Goal: Entertainment & Leisure: Consume media (video, audio)

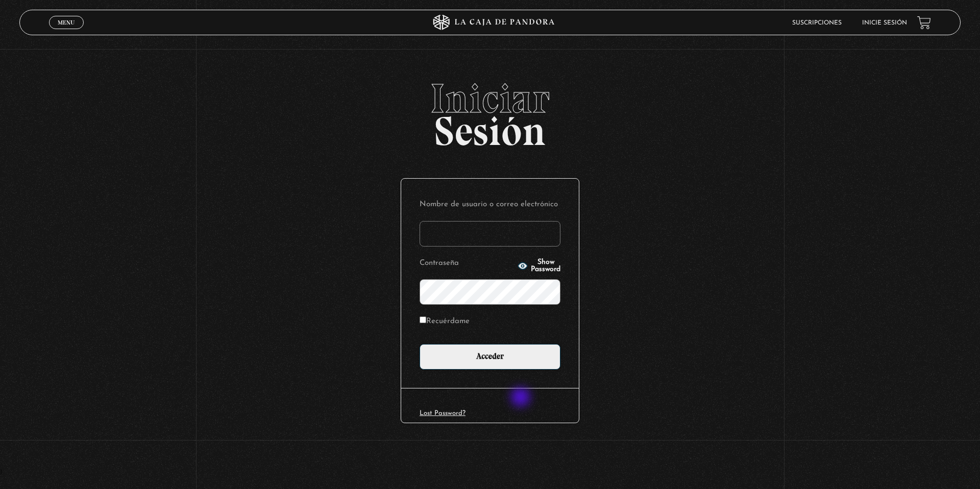
type input "ccas1075"
click at [504, 370] on div "Nombre de usuario o correo electrónico ccas1075 Contraseña Show Password Recuér…" at bounding box center [490, 283] width 178 height 209
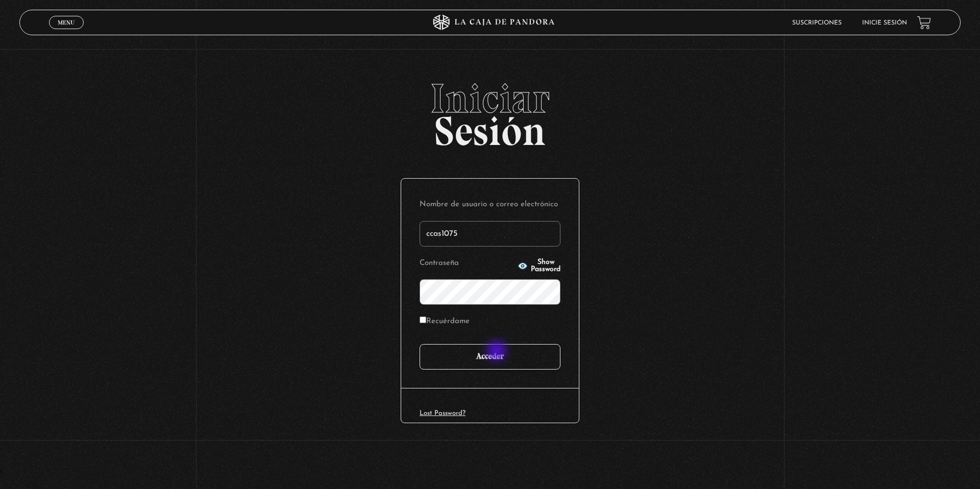
click at [498, 352] on input "Acceder" at bounding box center [490, 357] width 141 height 26
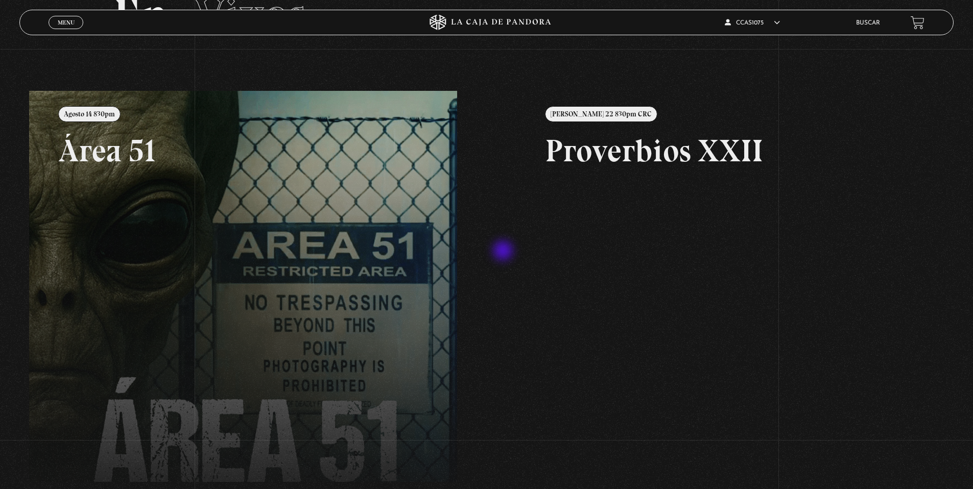
scroll to position [107, 0]
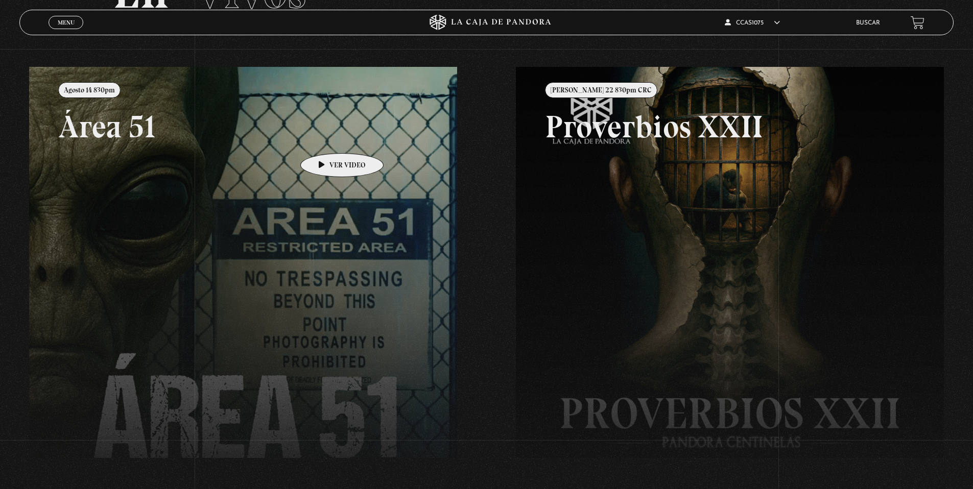
click at [318, 140] on link at bounding box center [515, 311] width 973 height 489
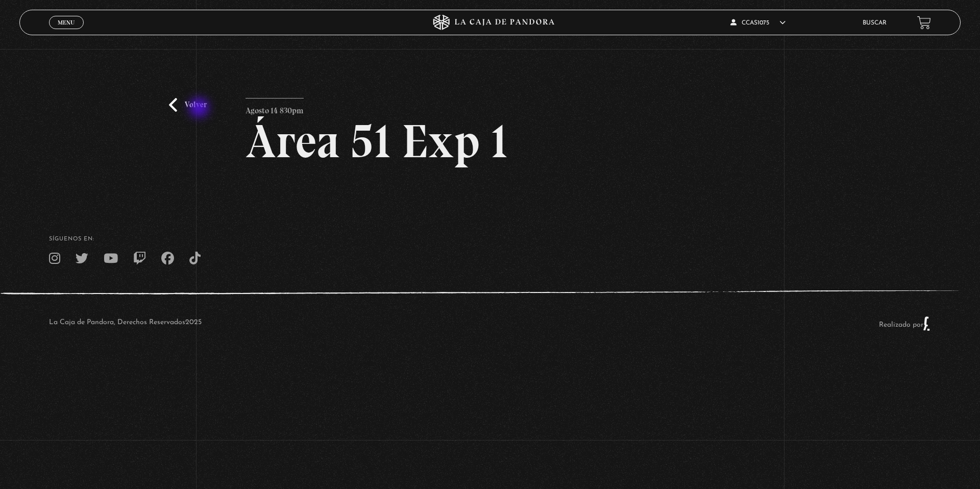
click at [196, 108] on link "Volver" at bounding box center [188, 105] width 38 height 14
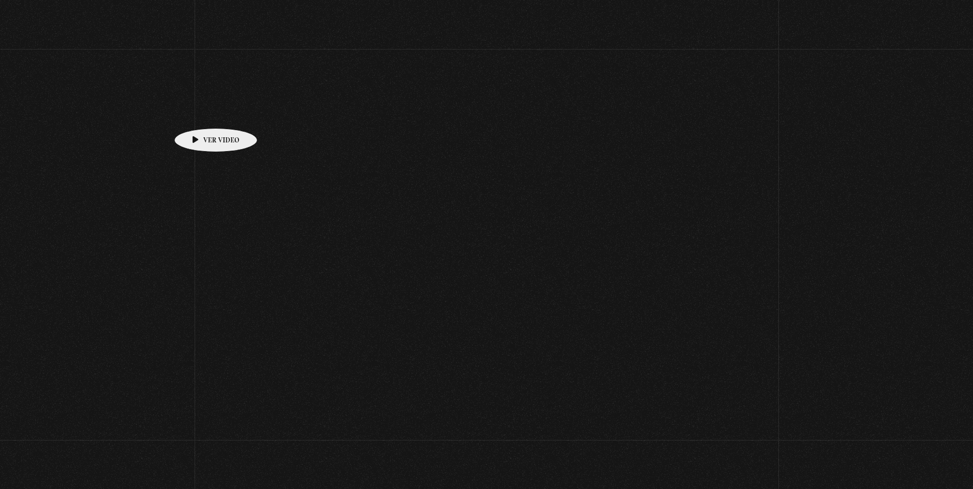
scroll to position [112, 0]
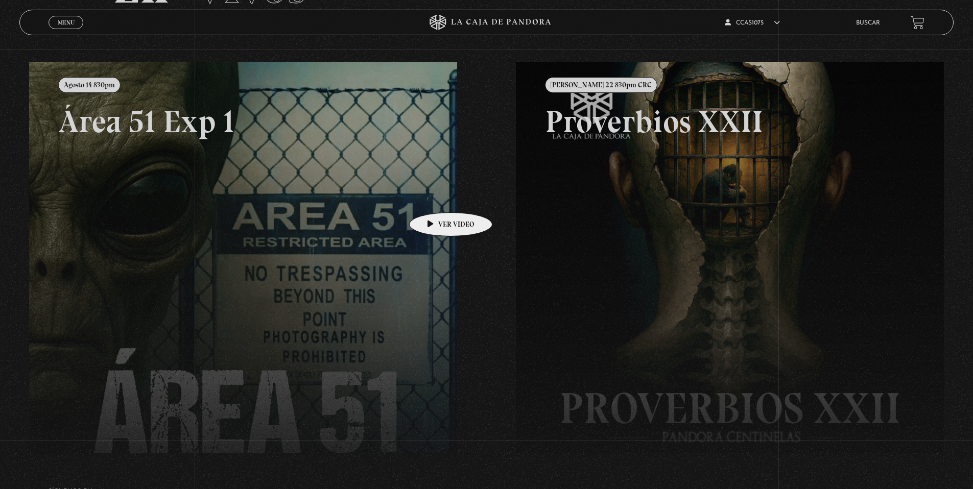
click at [423, 195] on link at bounding box center [515, 306] width 973 height 489
